Goal: Task Accomplishment & Management: Manage account settings

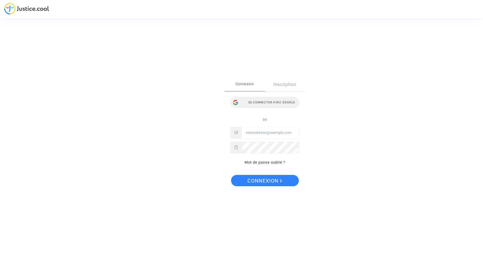
click at [252, 100] on div "Se connecter avec Google" at bounding box center [264, 102] width 69 height 11
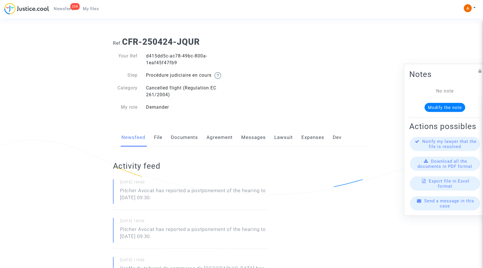
click at [185, 140] on link "Documents" at bounding box center [184, 137] width 27 height 19
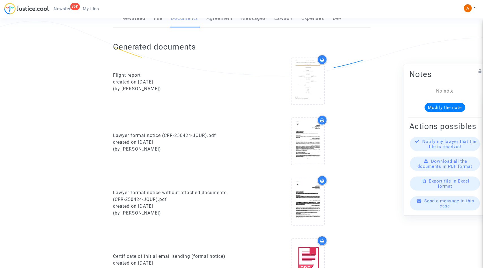
scroll to position [86, 0]
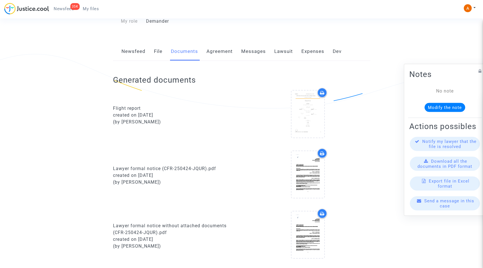
click at [131, 45] on link "Newsfeed" at bounding box center [133, 51] width 24 height 19
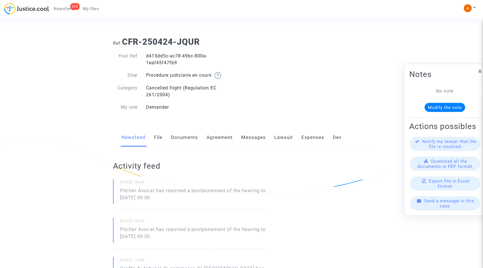
click at [192, 139] on link "Documents" at bounding box center [184, 137] width 27 height 19
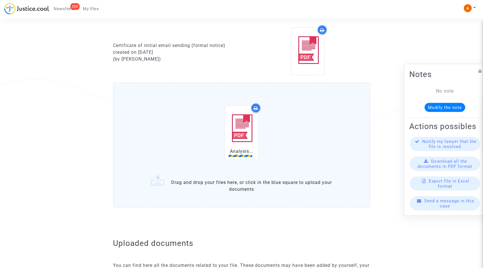
scroll to position [330, 0]
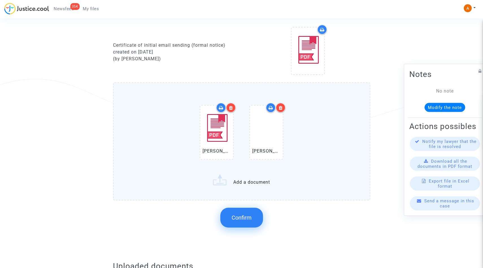
click at [244, 223] on button "Confirm" at bounding box center [241, 217] width 43 height 20
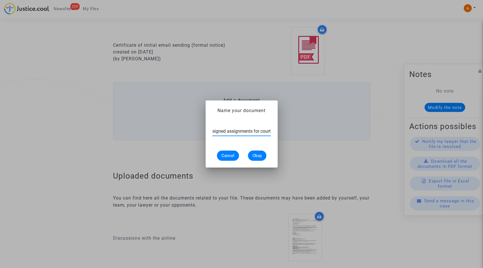
scroll to position [0, 1]
type input "signed assignments for court"
click at [259, 156] on span "Okay" at bounding box center [257, 155] width 9 height 5
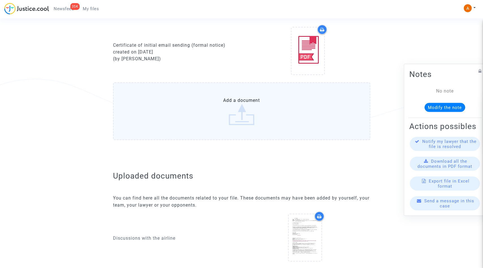
scroll to position [0, 0]
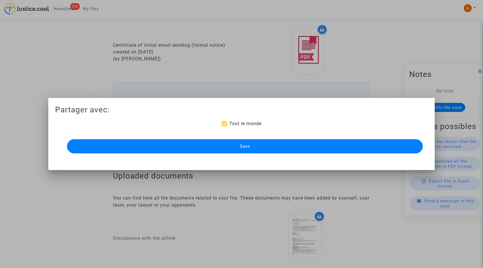
click at [251, 150] on button "Save" at bounding box center [245, 146] width 356 height 14
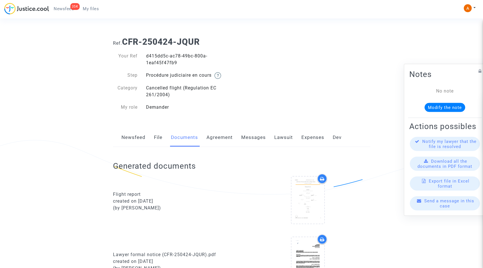
scroll to position [330, 0]
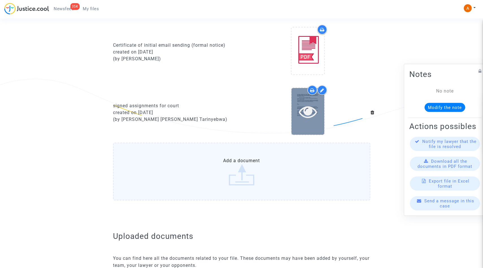
click at [314, 111] on icon at bounding box center [308, 111] width 18 height 18
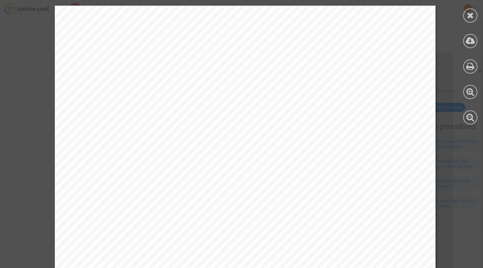
scroll to position [317, 0]
click at [470, 14] on icon at bounding box center [470, 15] width 7 height 8
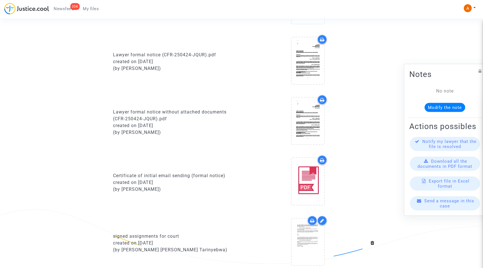
scroll to position [342, 0]
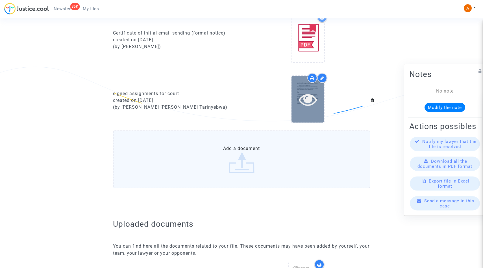
click at [306, 102] on icon at bounding box center [308, 99] width 18 height 18
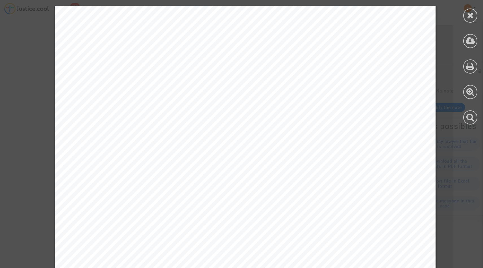
scroll to position [822, 0]
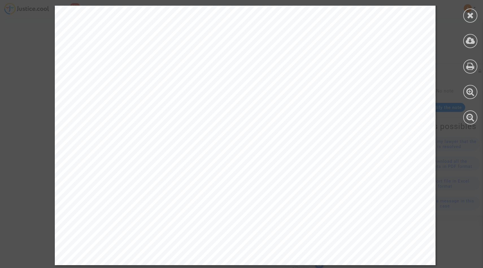
click at [469, 17] on icon at bounding box center [470, 15] width 7 height 8
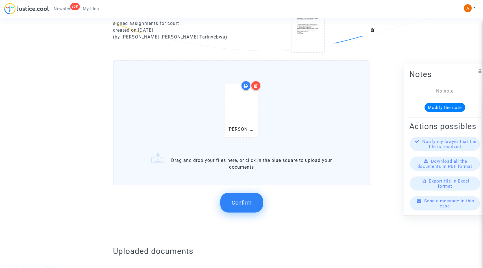
scroll to position [421, 0]
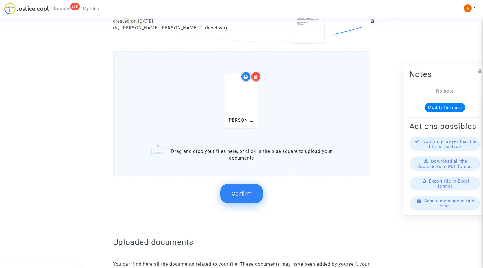
click at [240, 190] on span "Confirm" at bounding box center [242, 193] width 20 height 7
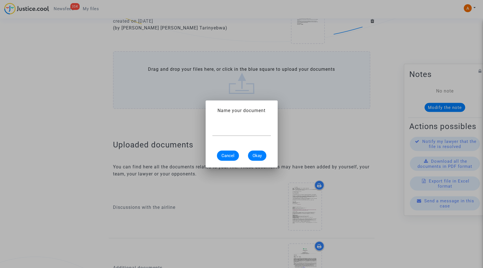
scroll to position [0, 0]
type input "ass-nt"
click at [256, 158] on button "Okay" at bounding box center [257, 155] width 18 height 10
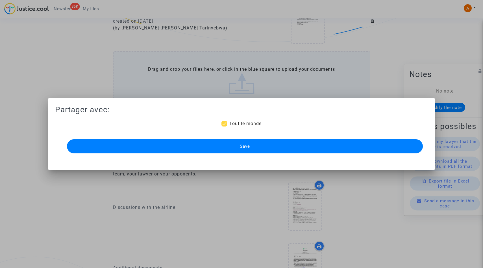
click at [255, 146] on button "Save" at bounding box center [245, 146] width 356 height 14
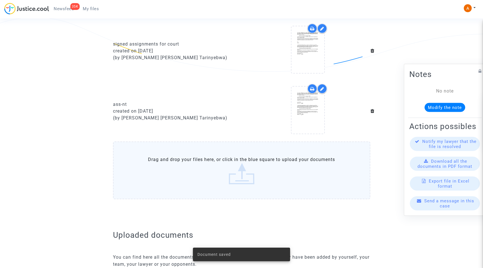
scroll to position [390, 0]
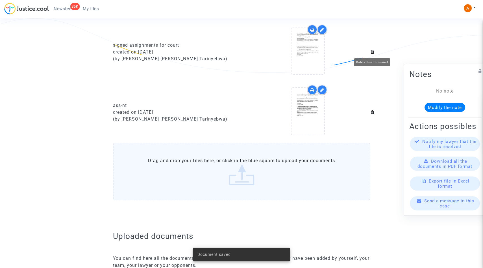
click at [371, 53] on icon at bounding box center [373, 51] width 4 height 5
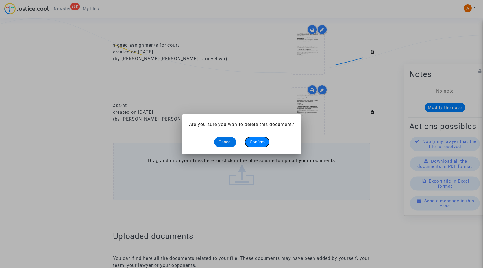
click at [260, 142] on span "Confirm" at bounding box center [257, 141] width 15 height 5
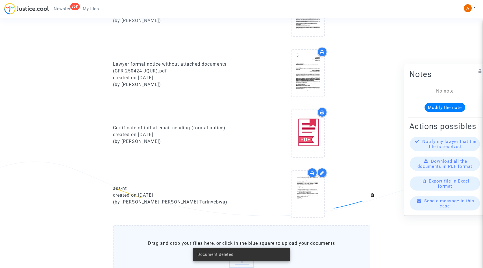
scroll to position [5, 0]
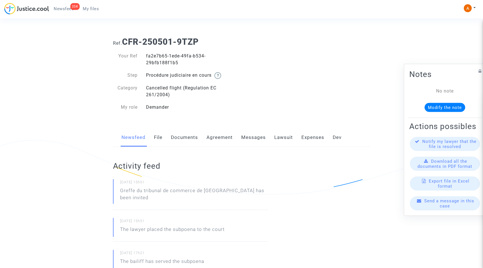
click at [191, 142] on link "Documents" at bounding box center [184, 137] width 27 height 19
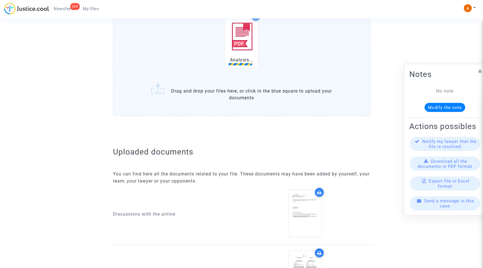
scroll to position [389, 0]
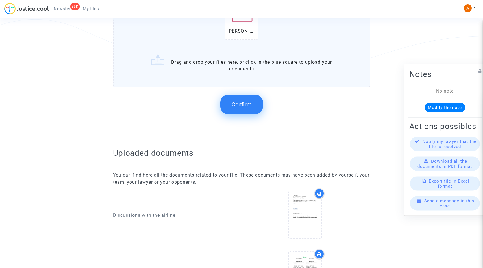
click at [243, 105] on span "Confirm" at bounding box center [242, 104] width 20 height 7
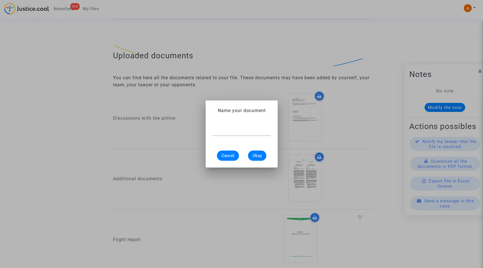
scroll to position [0, 0]
type input "ass-nt"
click at [258, 155] on span "Okay" at bounding box center [257, 155] width 9 height 5
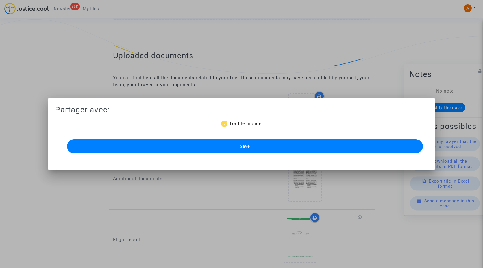
click at [252, 149] on button "Save" at bounding box center [245, 146] width 356 height 14
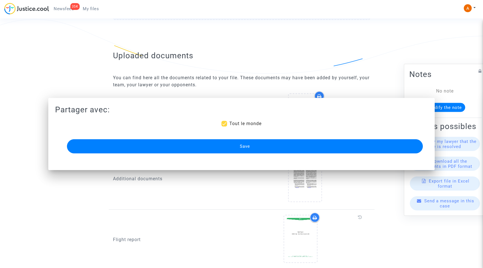
scroll to position [389, 0]
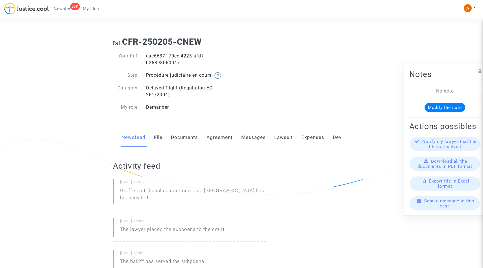
click at [188, 139] on link "Documents" at bounding box center [184, 137] width 27 height 19
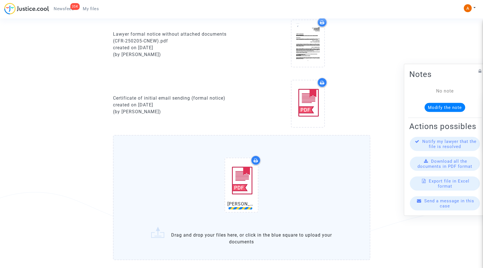
scroll to position [371, 0]
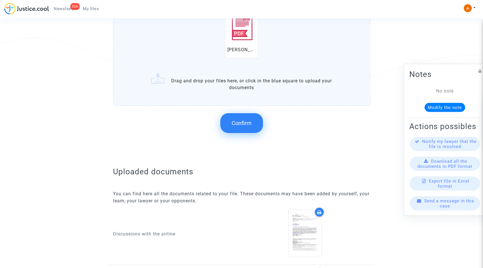
click at [241, 120] on span "Confirm" at bounding box center [242, 122] width 20 height 7
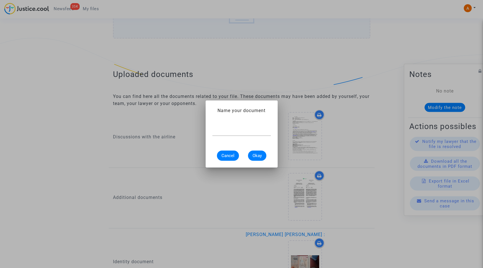
scroll to position [0, 0]
type input "ass-nt"
click at [258, 156] on span "Okay" at bounding box center [257, 155] width 9 height 5
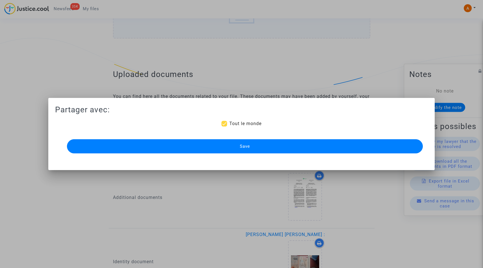
click at [248, 144] on span "Save" at bounding box center [245, 146] width 10 height 5
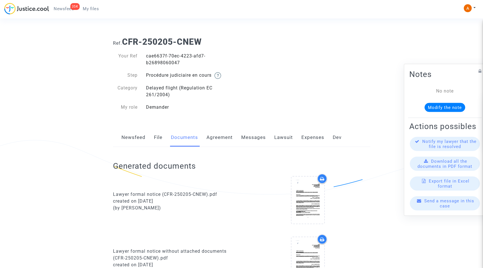
scroll to position [371, 0]
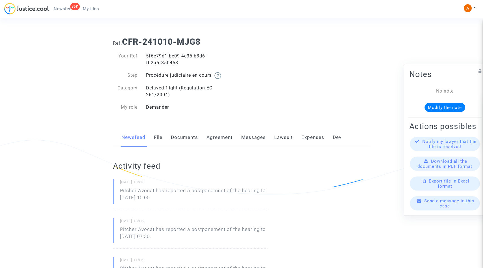
click at [187, 143] on link "Documents" at bounding box center [184, 137] width 27 height 19
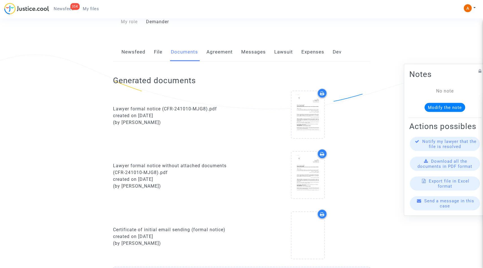
scroll to position [256, 0]
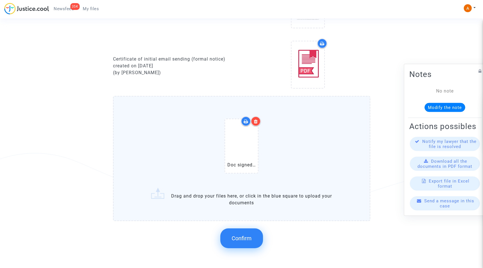
click at [244, 240] on span "Confirm" at bounding box center [242, 237] width 20 height 7
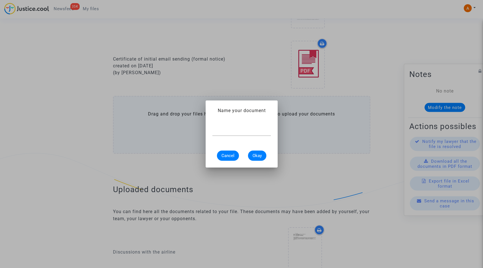
scroll to position [0, 0]
type input "ass-nt"
click at [261, 155] on span "Okay" at bounding box center [257, 155] width 9 height 5
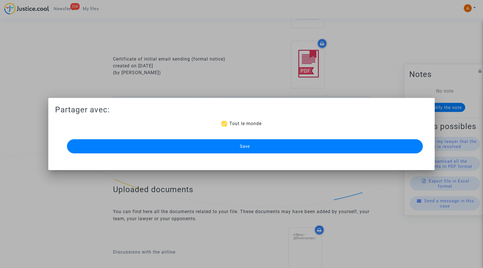
click at [264, 149] on button "Save" at bounding box center [245, 146] width 356 height 14
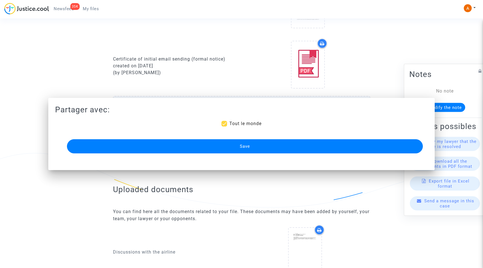
scroll to position [256, 0]
